Goal: Submit feedback/report problem

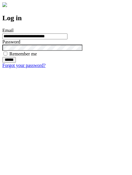
type input "**********"
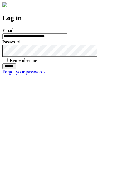
click at [16, 69] on input "******" at bounding box center [8, 66] width 13 height 6
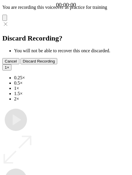
type input "**********"
